Goal: Task Accomplishment & Management: Use online tool/utility

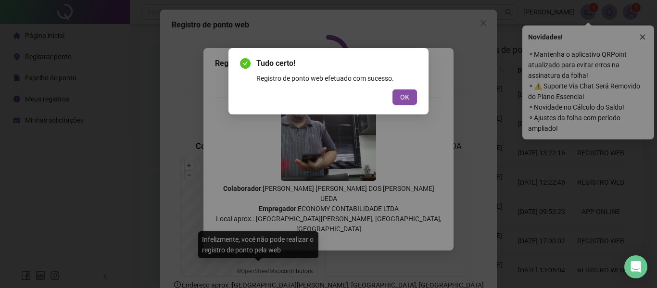
scroll to position [50, 0]
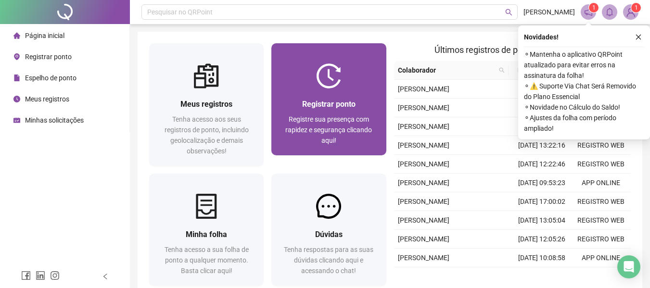
click at [316, 85] on img at bounding box center [328, 75] width 25 height 25
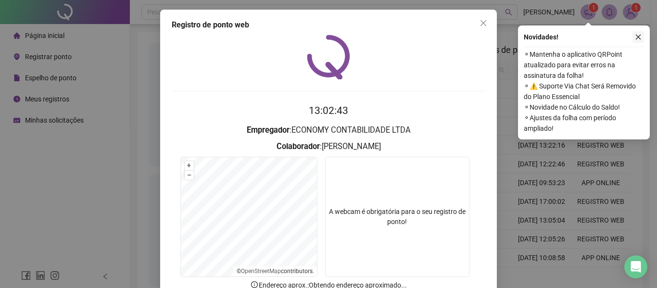
click at [641, 38] on icon "close" at bounding box center [638, 37] width 7 height 7
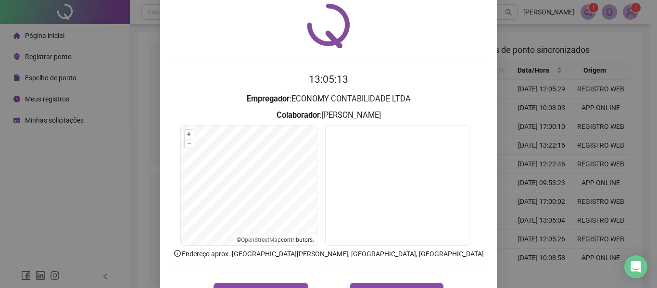
scroll to position [48, 0]
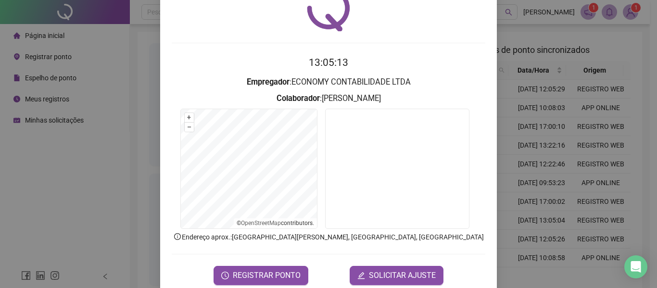
click at [286, 265] on form "13:05:13 Empregador : ECONOMY CONTABILIDADE LTDA Colaborador : [PERSON_NAME] + …" at bounding box center [329, 170] width 314 height 230
click at [285, 270] on span "REGISTRAR PONTO" at bounding box center [267, 276] width 68 height 12
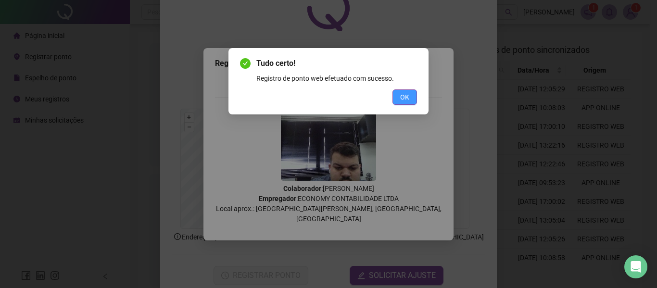
click at [406, 99] on span "OK" at bounding box center [404, 97] width 9 height 11
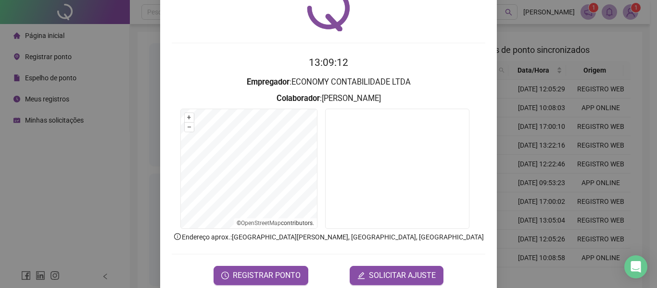
click at [448, 58] on h2 "13:09:12" at bounding box center [329, 63] width 314 height 16
